Goal: Task Accomplishment & Management: Use online tool/utility

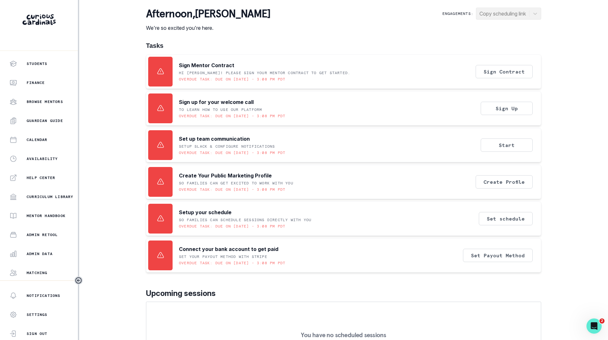
scroll to position [17, 0]
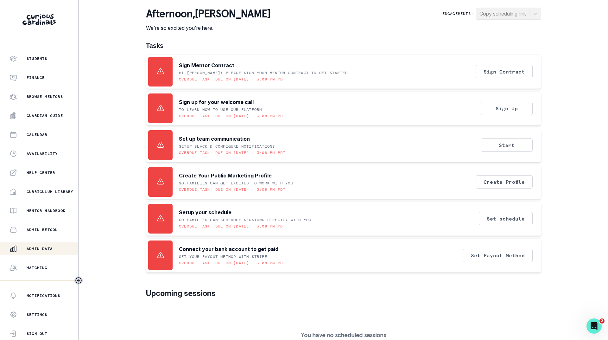
click at [45, 245] on div "Admin Data" at bounding box center [43, 249] width 68 height 8
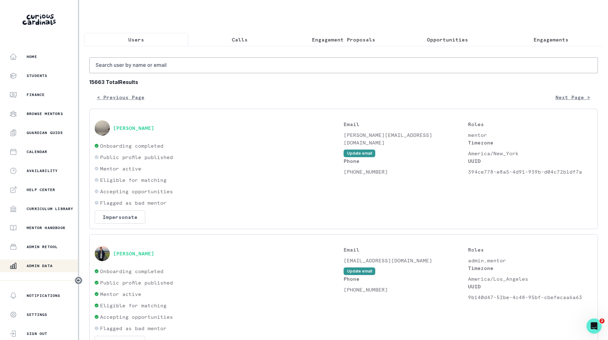
click at [174, 73] on input "Search user by name or email" at bounding box center [343, 65] width 509 height 16
paste input "[URL][DOMAIN_NAME][PERSON_NAME]"
type input "[URL][DOMAIN_NAME][PERSON_NAME]"
type input "[PERSON_NAME]"
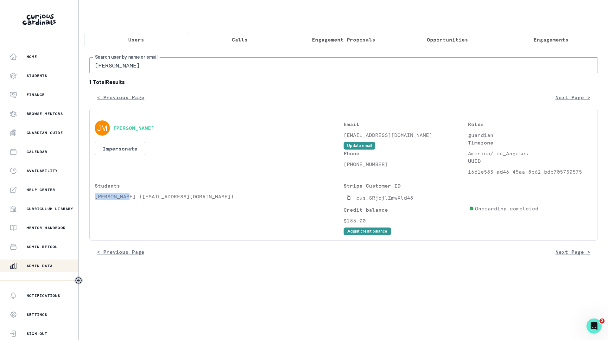
drag, startPoint x: 130, startPoint y: 203, endPoint x: 96, endPoint y: 203, distance: 33.9
click at [96, 200] on p "[PERSON_NAME] ([EMAIL_ADDRESS][DOMAIN_NAME])" at bounding box center [219, 197] width 249 height 8
copy p "[PERSON_NAME]"
click at [551, 41] on p "Engagements" at bounding box center [551, 40] width 35 height 8
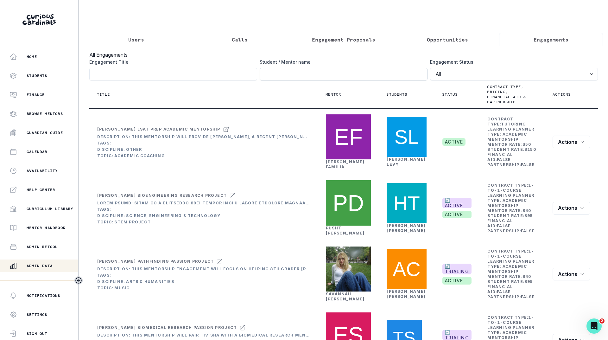
click at [342, 80] on input "Engagement Title" at bounding box center [344, 74] width 168 height 13
paste input "[PERSON_NAME]"
type input "[PERSON_NAME]"
click button "submit" at bounding box center [0, 0] width 0 height 0
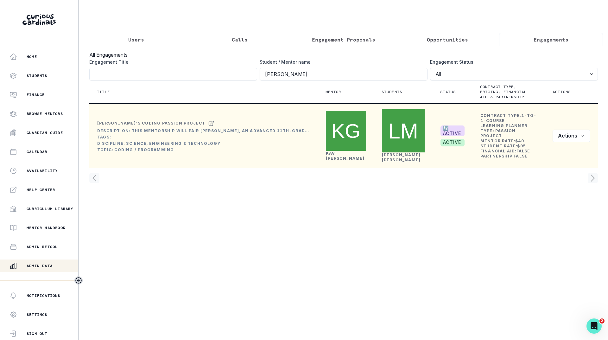
click at [335, 151] on link "[PERSON_NAME]" at bounding box center [345, 156] width 39 height 10
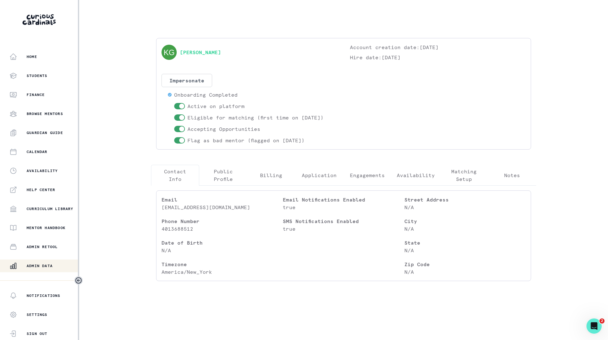
click at [377, 172] on p "Engagements" at bounding box center [367, 175] width 35 height 8
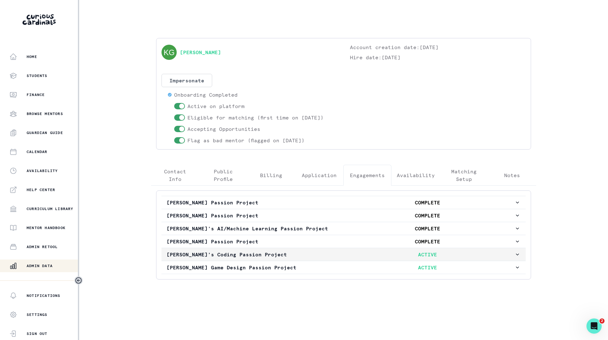
click at [278, 255] on p "[PERSON_NAME]'s Coding Passion Project" at bounding box center [254, 254] width 174 height 8
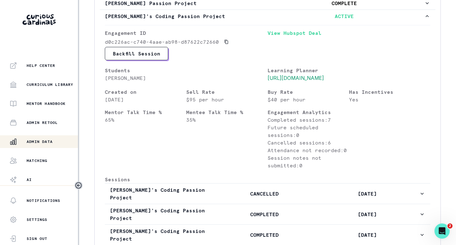
scroll to position [127, 0]
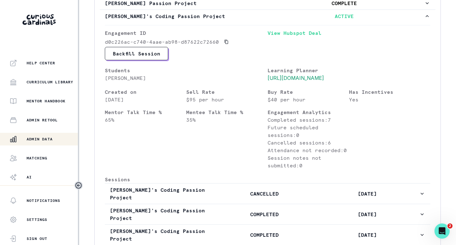
click at [40, 139] on p "Admin Data" at bounding box center [40, 138] width 26 height 5
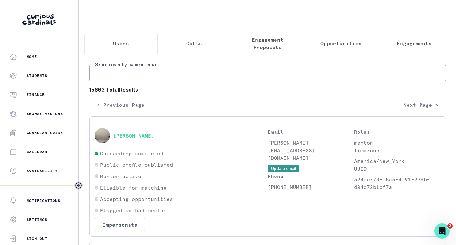
click at [136, 81] on input "Search user by name or email" at bounding box center [267, 73] width 357 height 16
type input "[PERSON_NAME]"
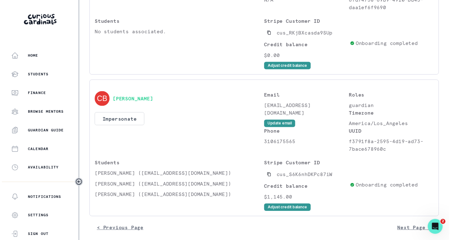
scroll to position [335, 0]
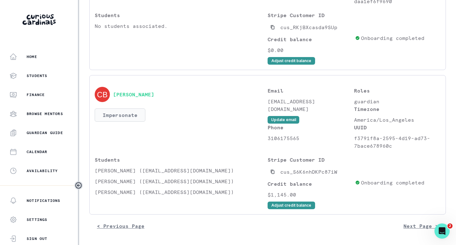
click at [116, 115] on button "Impersonate" at bounding box center [120, 114] width 51 height 13
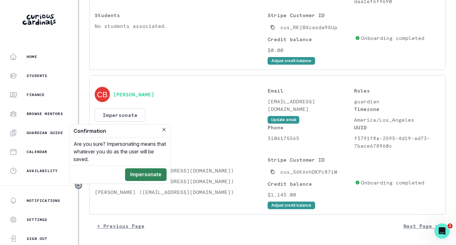
click at [141, 172] on button "Impersonate" at bounding box center [145, 174] width 41 height 13
